Goal: Find specific page/section: Find specific page/section

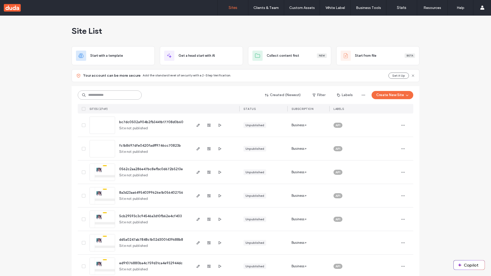
click at [110, 95] on input at bounding box center [110, 95] width 64 height 9
type input "**********"
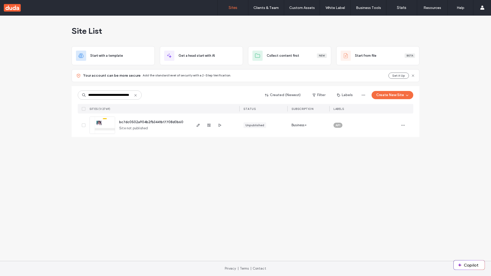
click at [152, 122] on span "bc7dc0502a904b2fb3441b17708d0b60" at bounding box center [151, 122] width 64 height 4
